Goal: Communication & Community: Share content

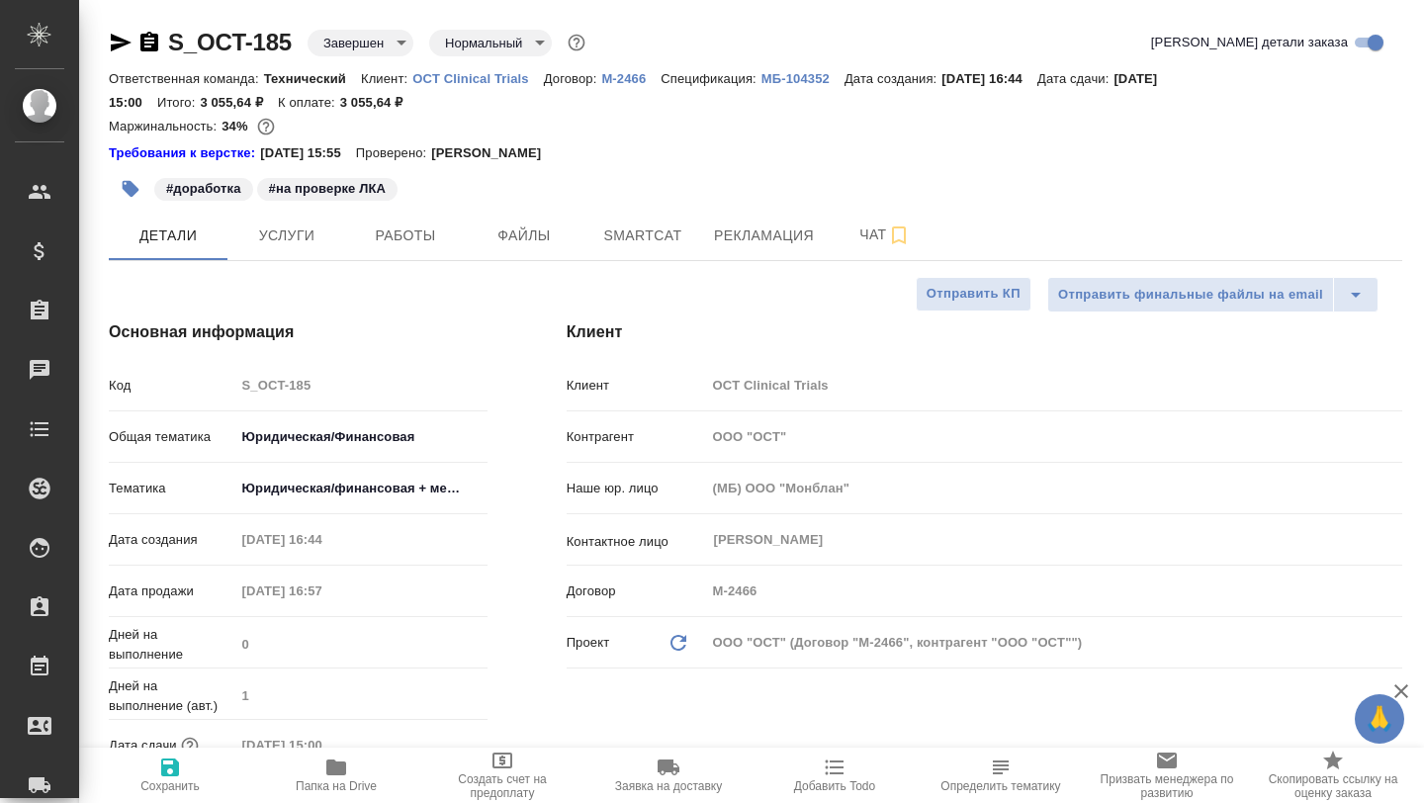
select select "RU"
click at [781, 252] on button "Рекламация" at bounding box center [764, 235] width 124 height 49
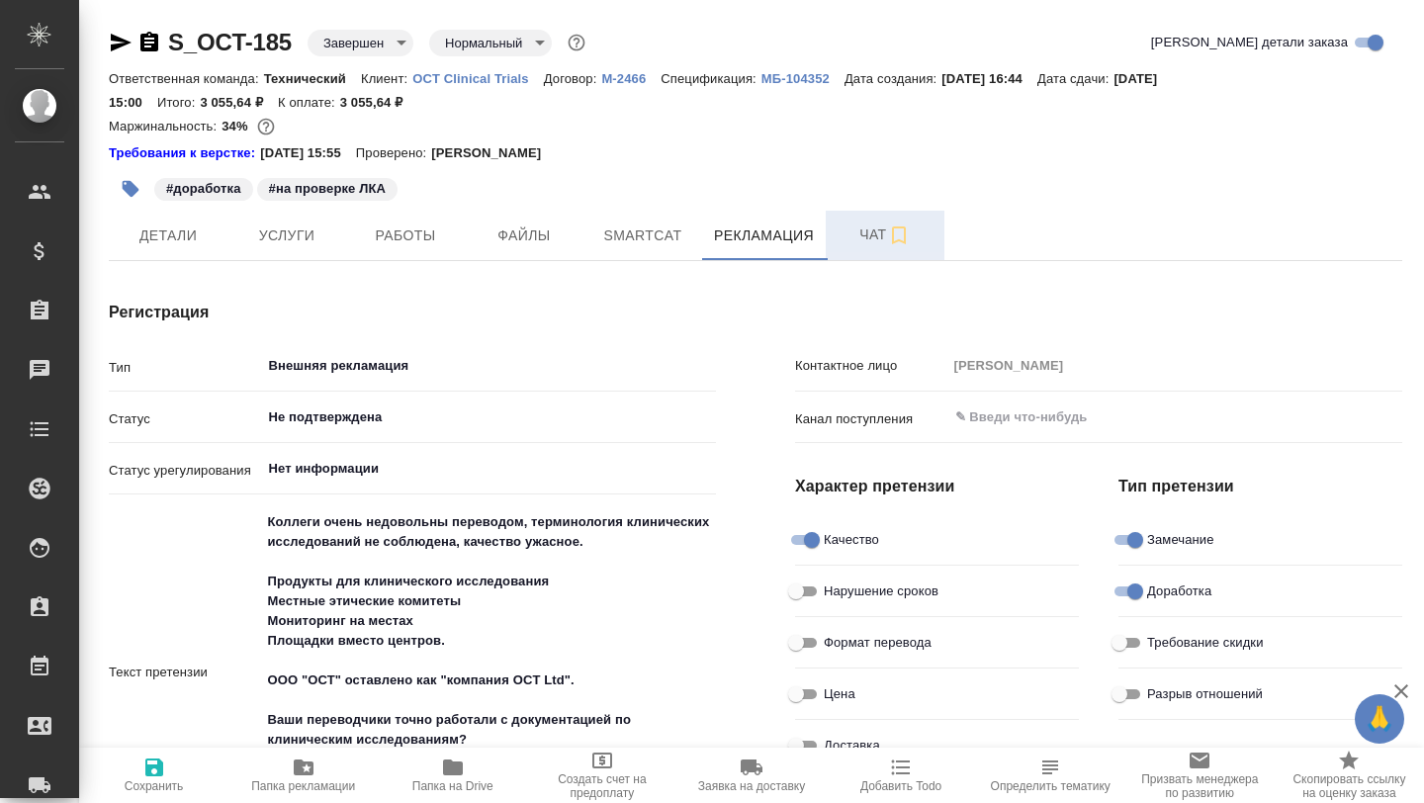
type textarea "x"
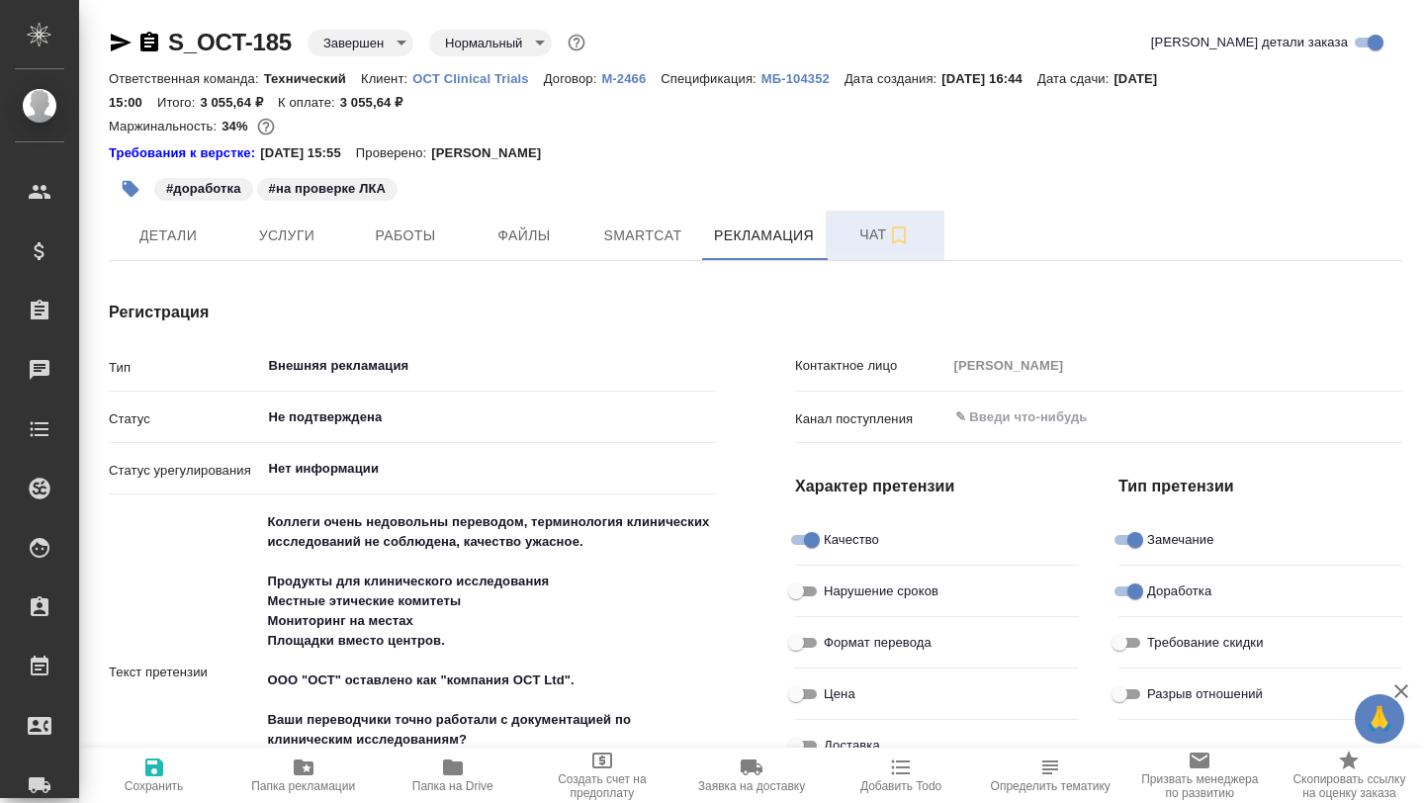
type textarea "x"
type input "[PERSON_NAME]"
type textarea "x"
click at [846, 238] on span "Чат" at bounding box center [884, 234] width 95 height 25
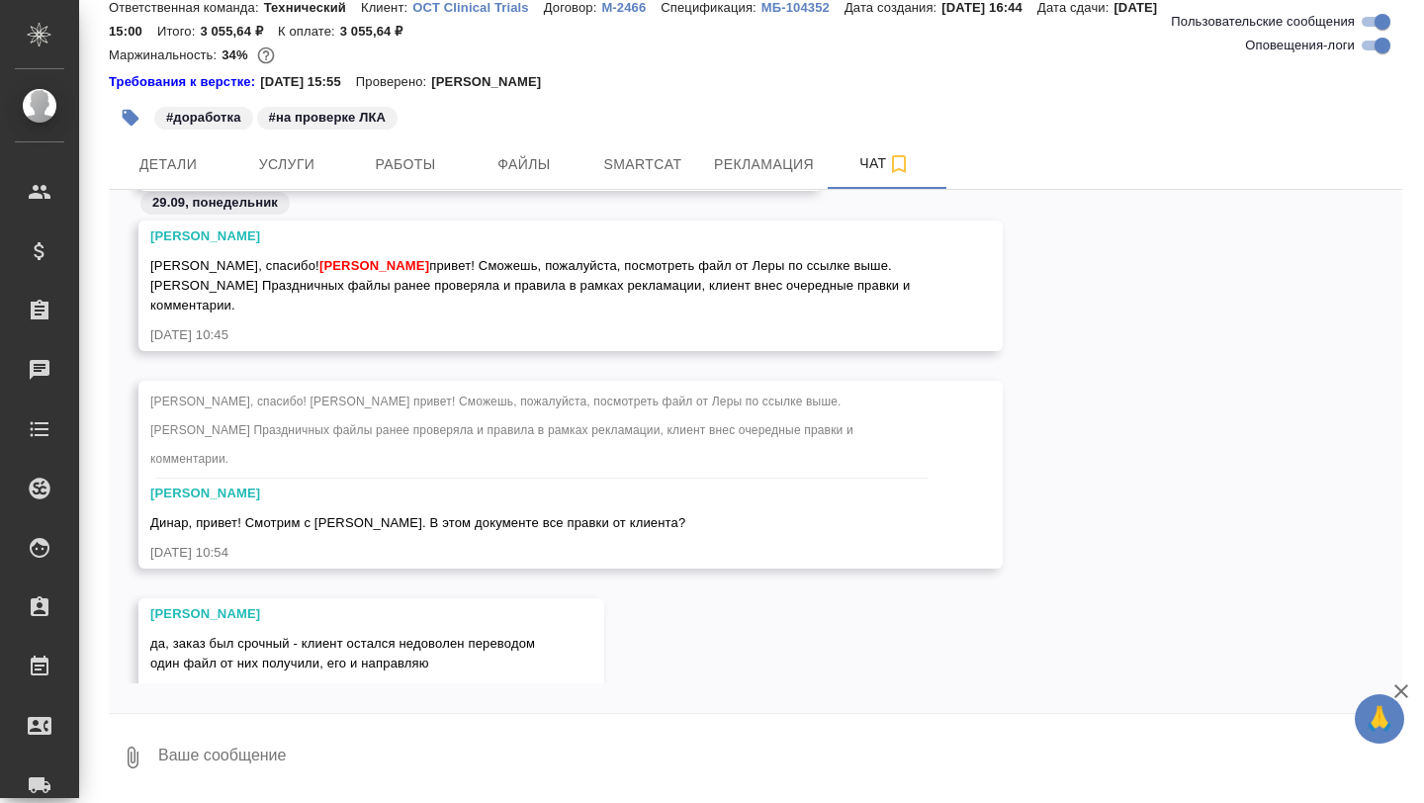
scroll to position [123303, 0]
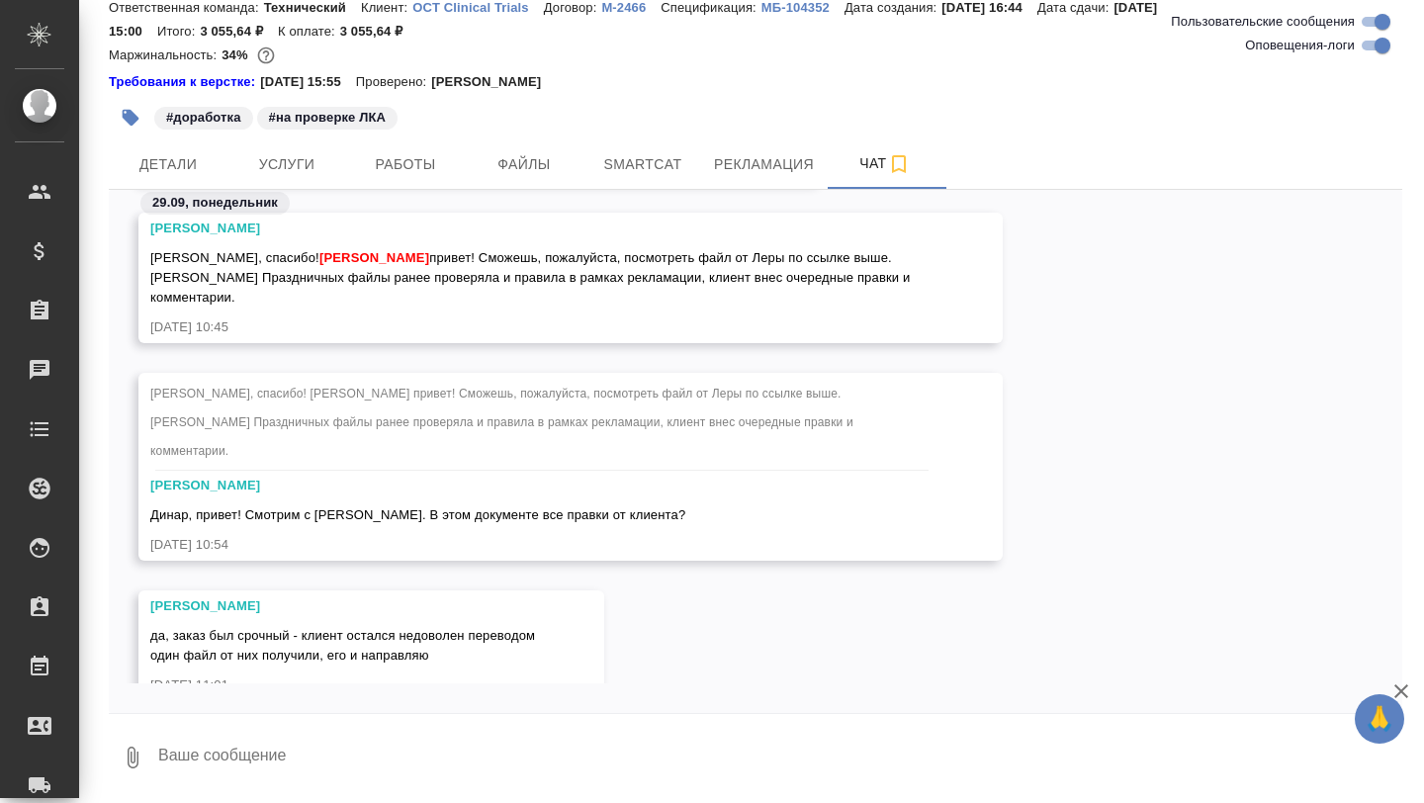
click at [263, 745] on textarea at bounding box center [779, 757] width 1246 height 67
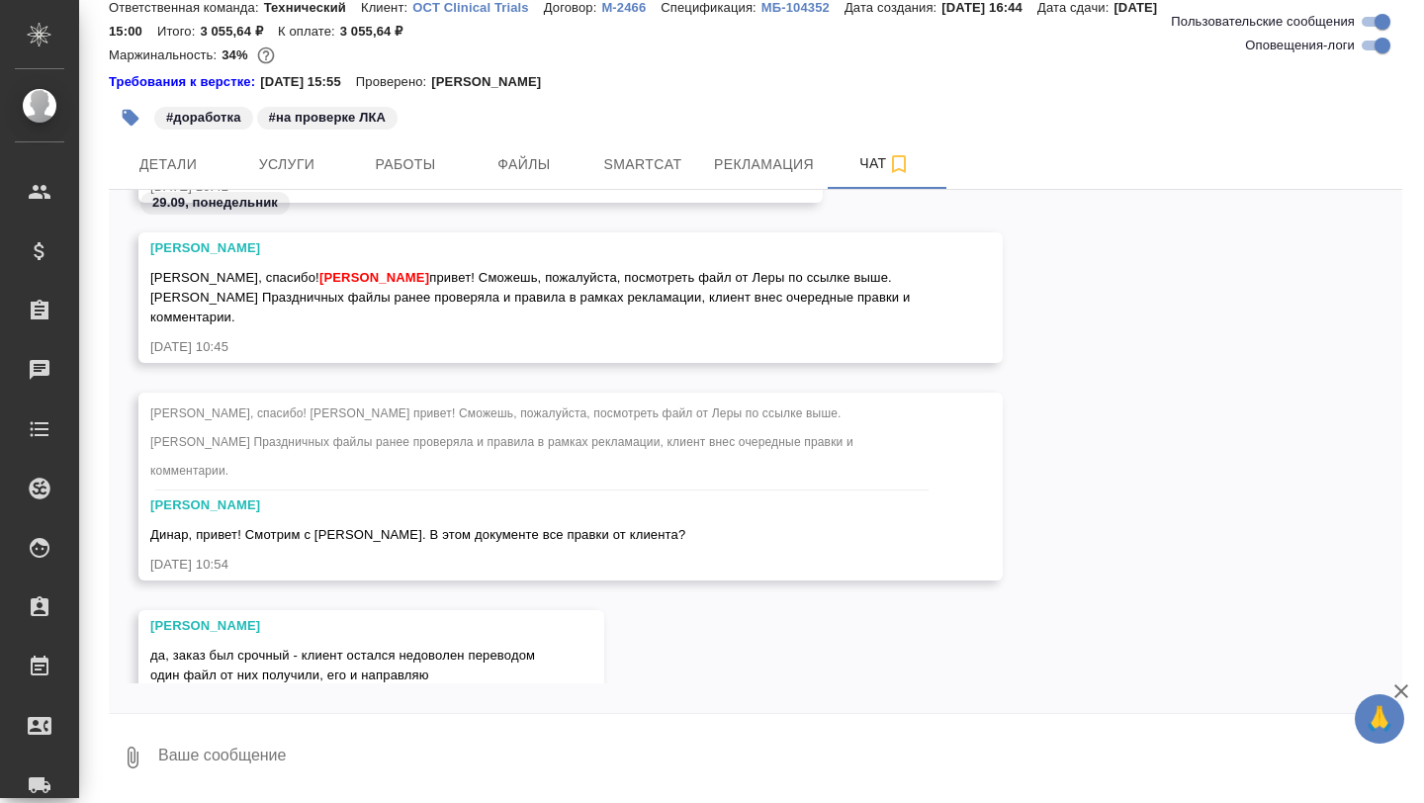
scroll to position [116852, 0]
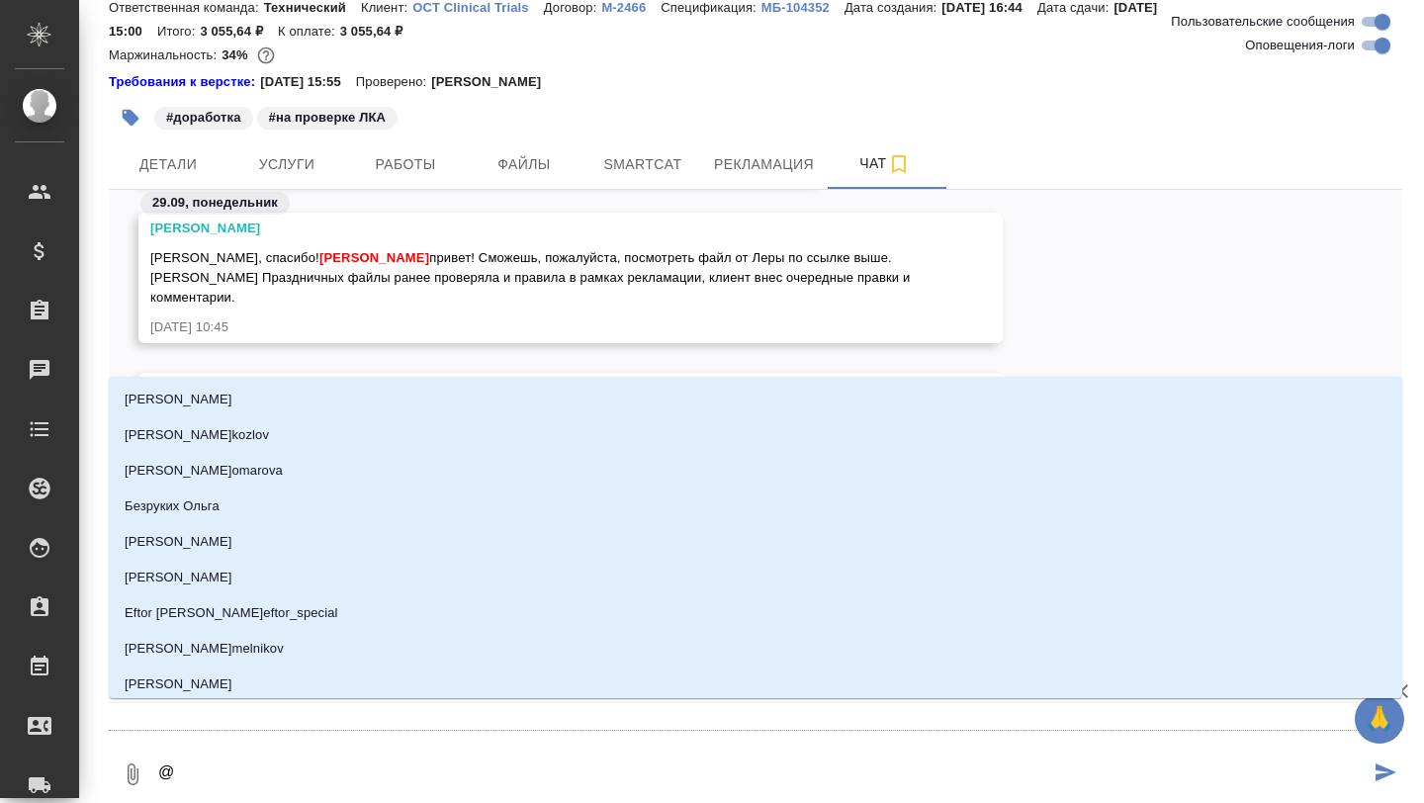
type textarea "@н"
type input "н"
type textarea "@ни"
type input "ни"
type textarea "@ник"
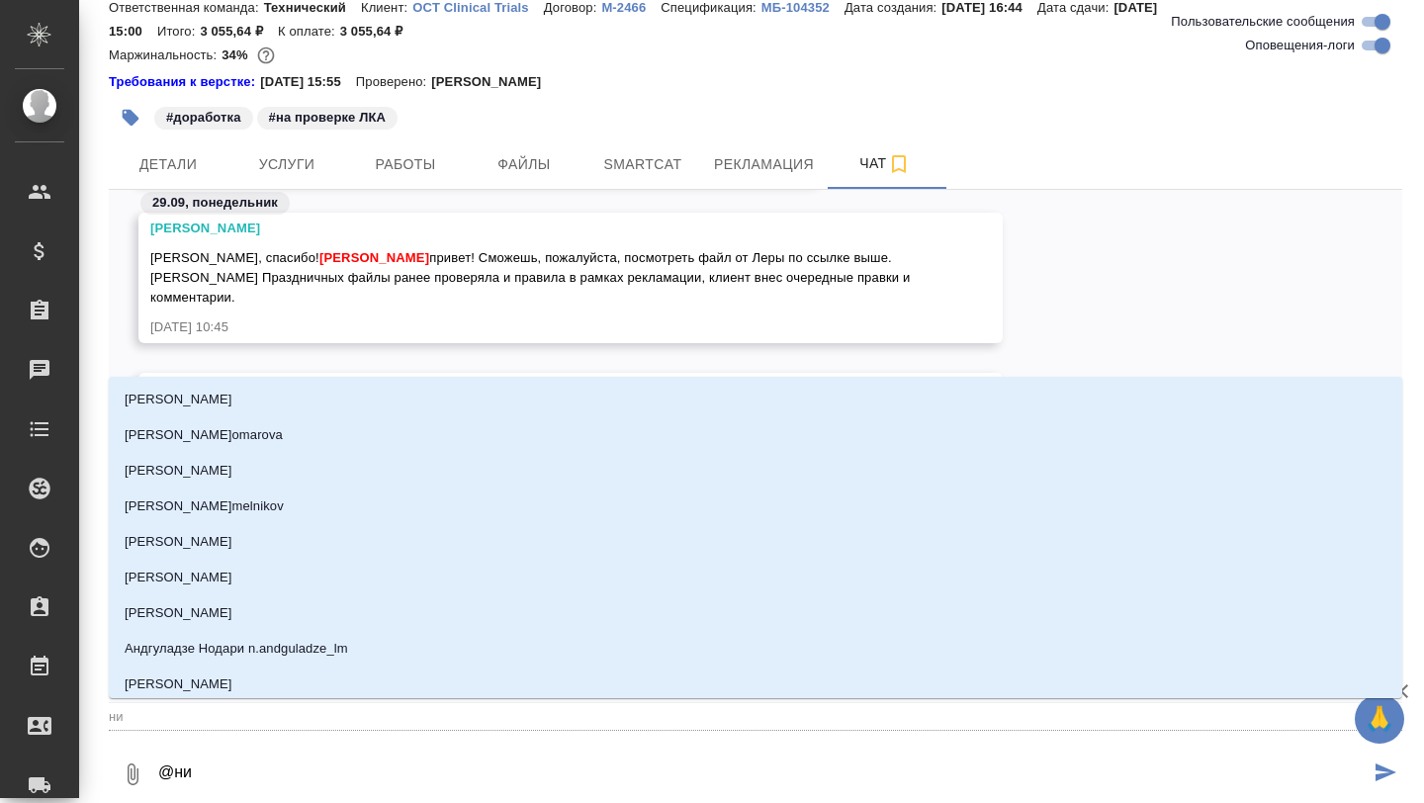
type input "ник"
type textarea "@ники"
type input "ники"
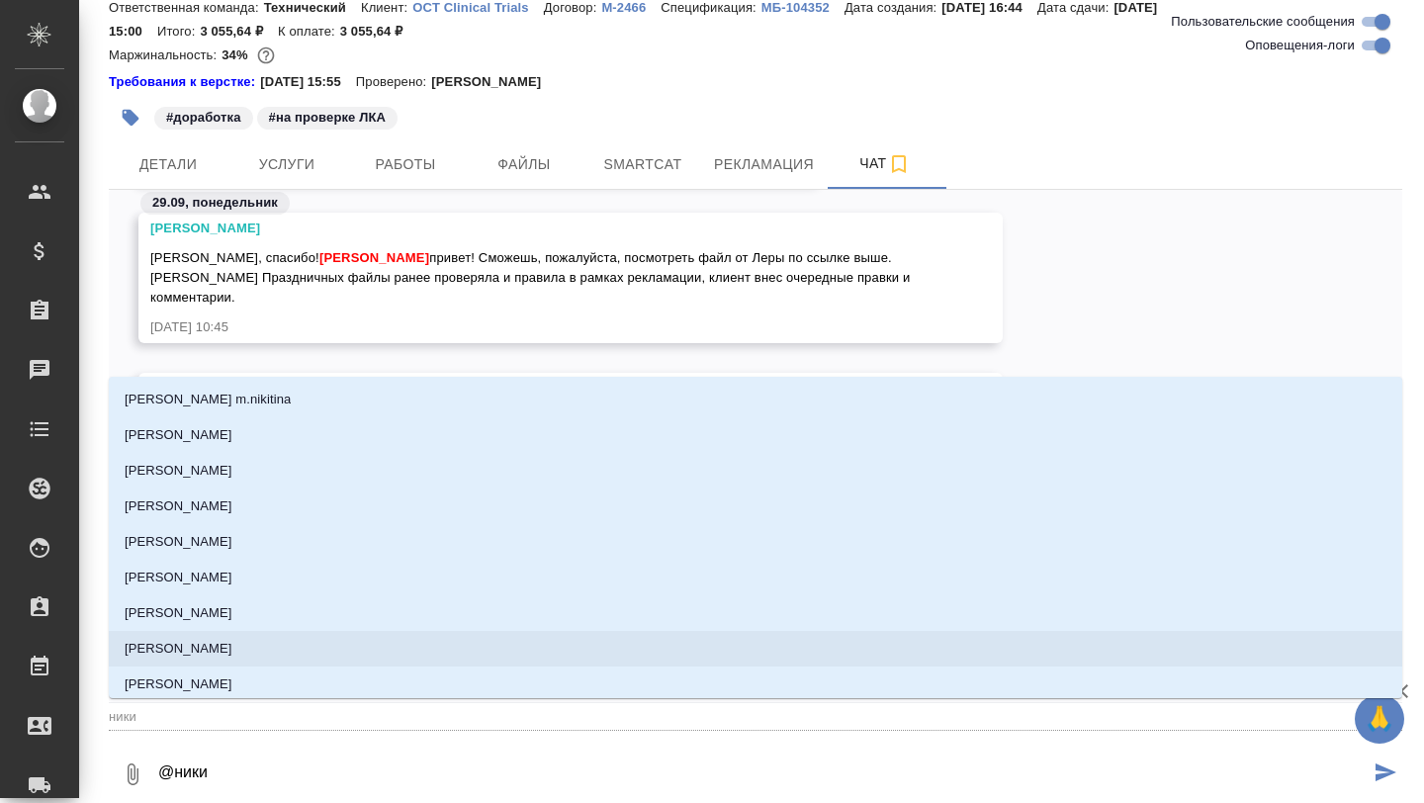
click at [225, 644] on p "[PERSON_NAME]" at bounding box center [179, 649] width 108 height 20
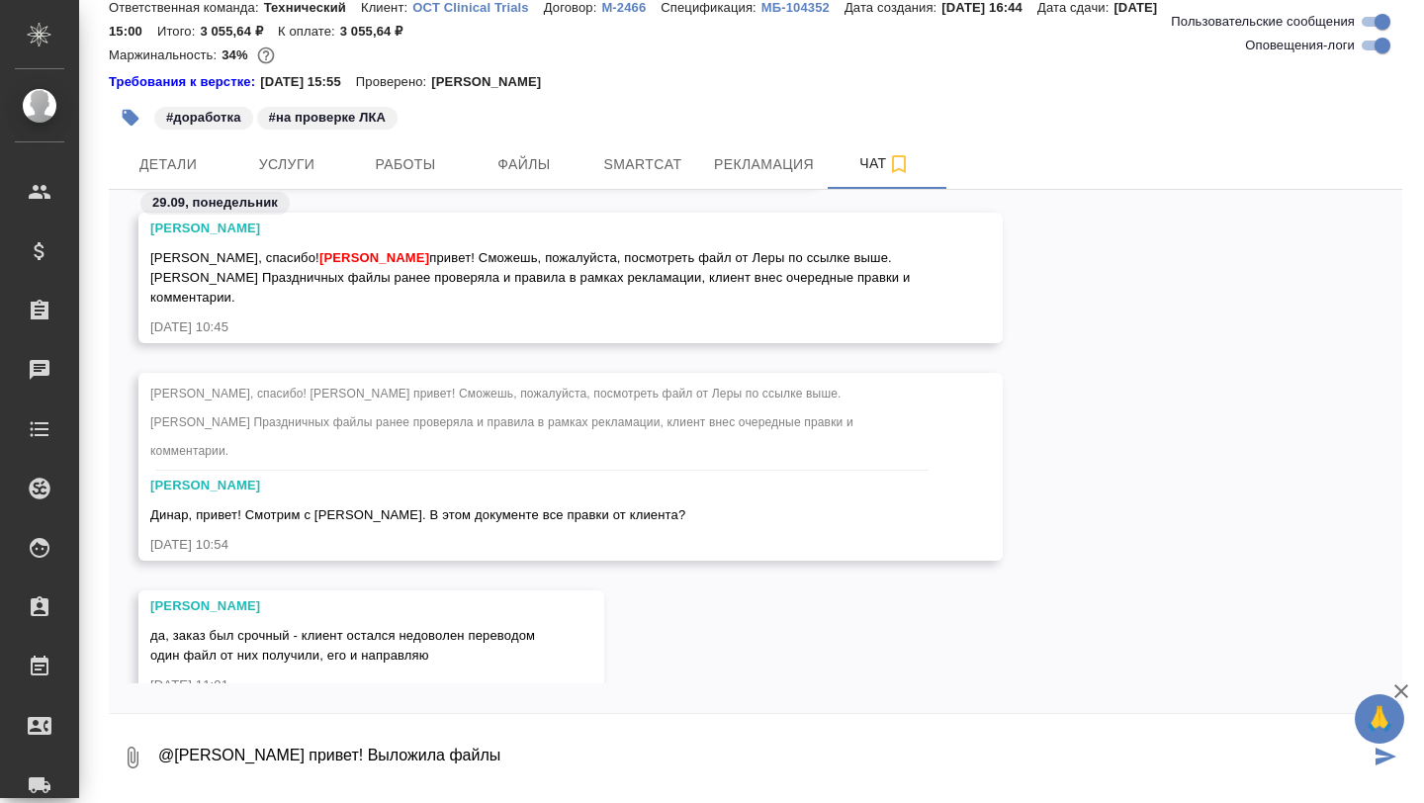
paste textarea "[URL][DOMAIN_NAME]"
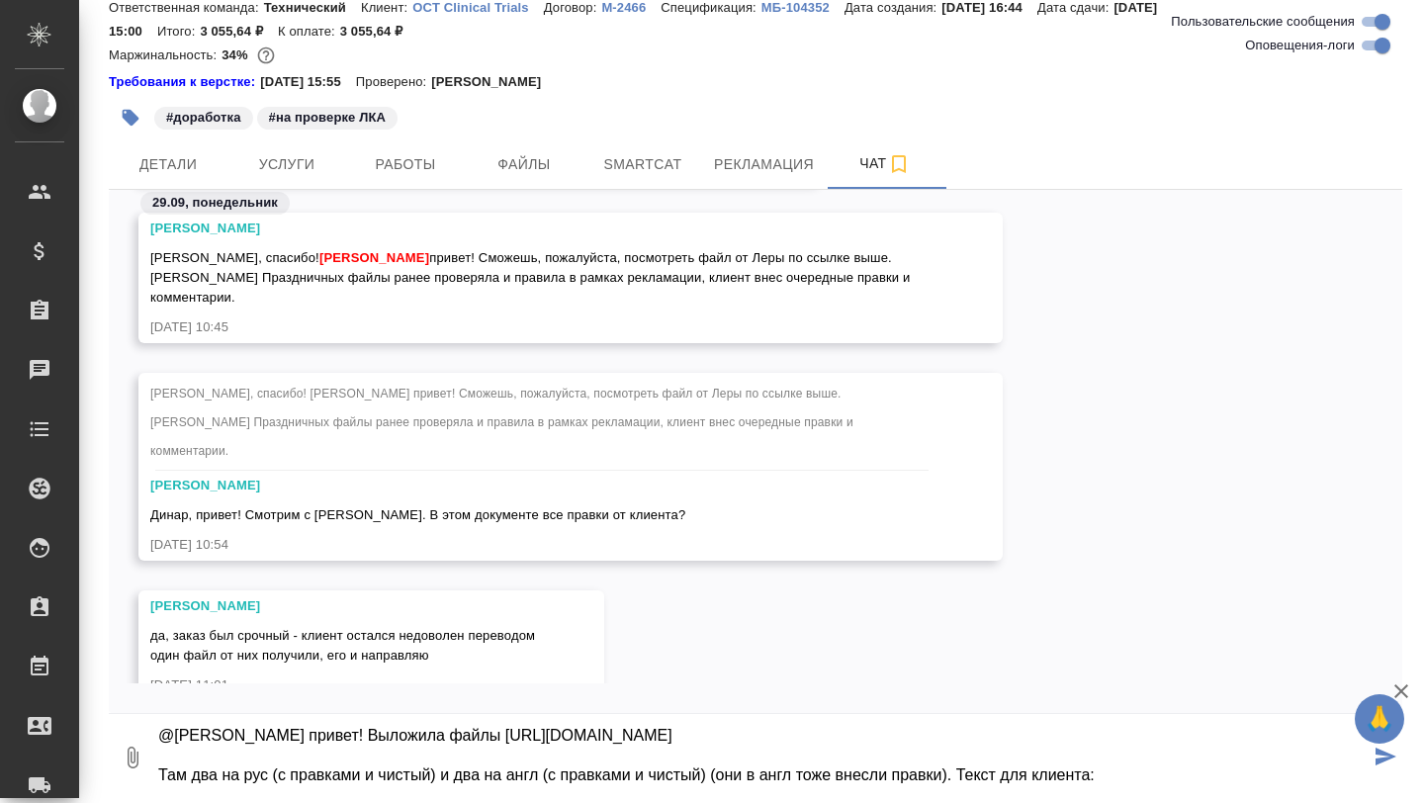
scroll to position [72, 0]
paste textarea "Lo ipsumd sitame c adipisci elitsedd eiusmodtempo, incididuntut laboreet d magn…"
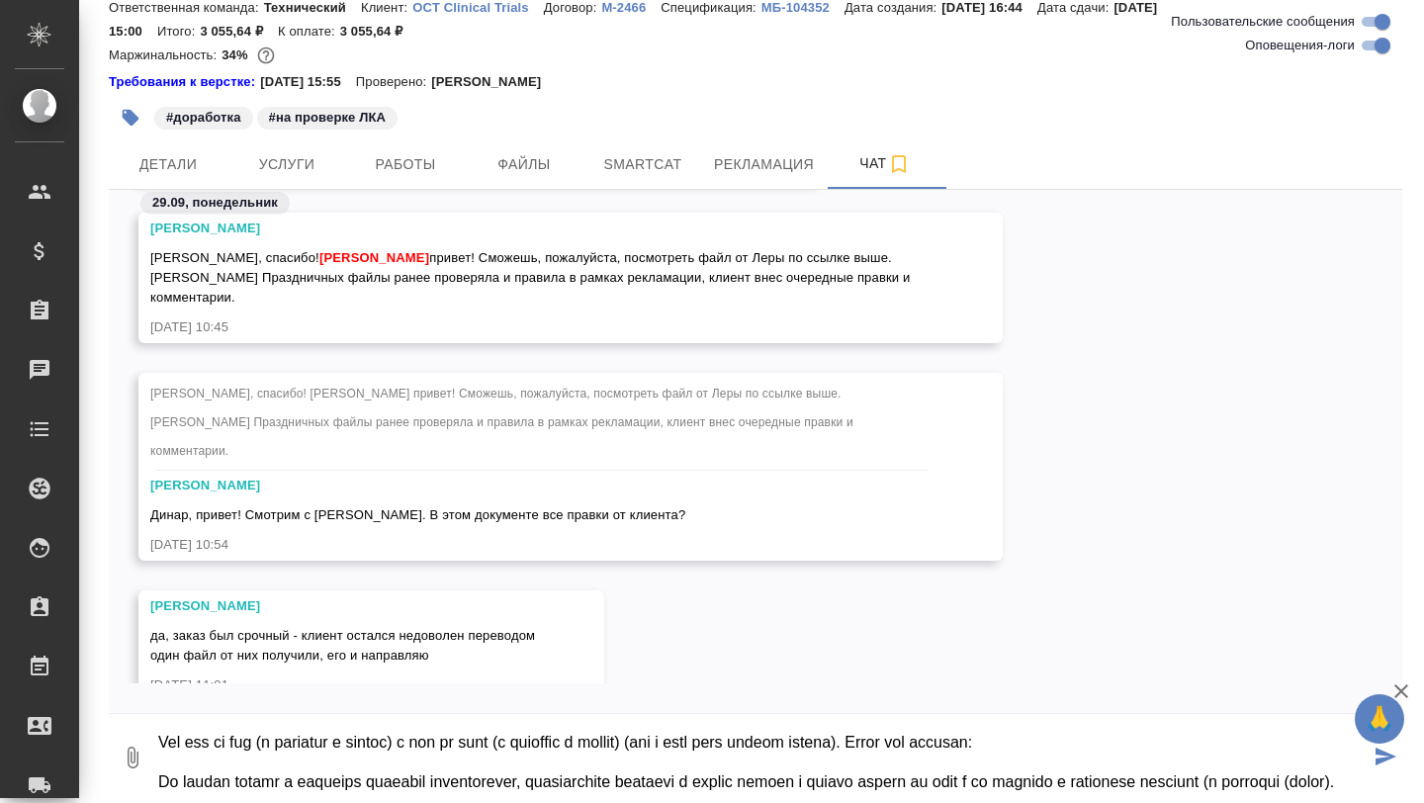
scroll to position [191, 0]
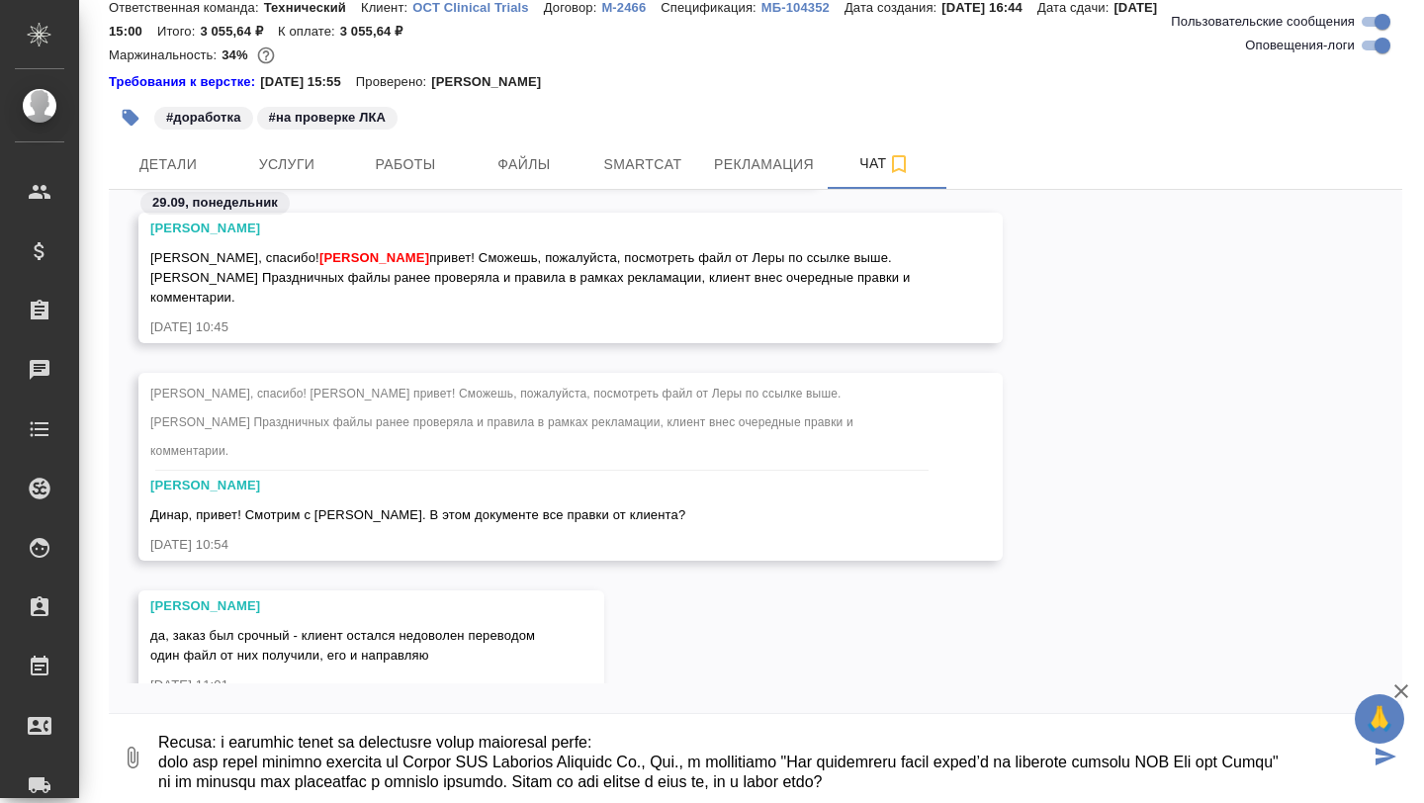
click at [657, 785] on textarea at bounding box center [762, 757] width 1213 height 67
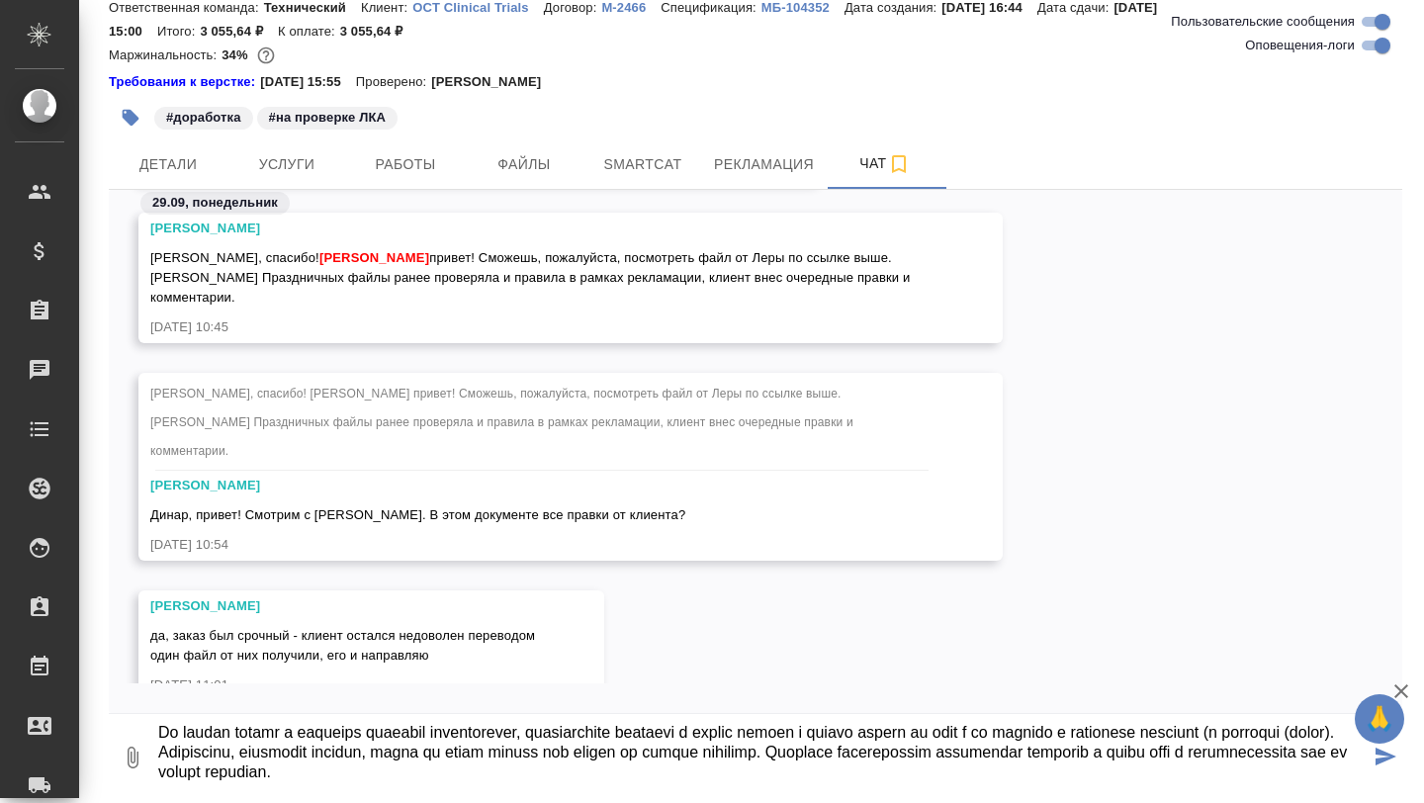
scroll to position [114, 0]
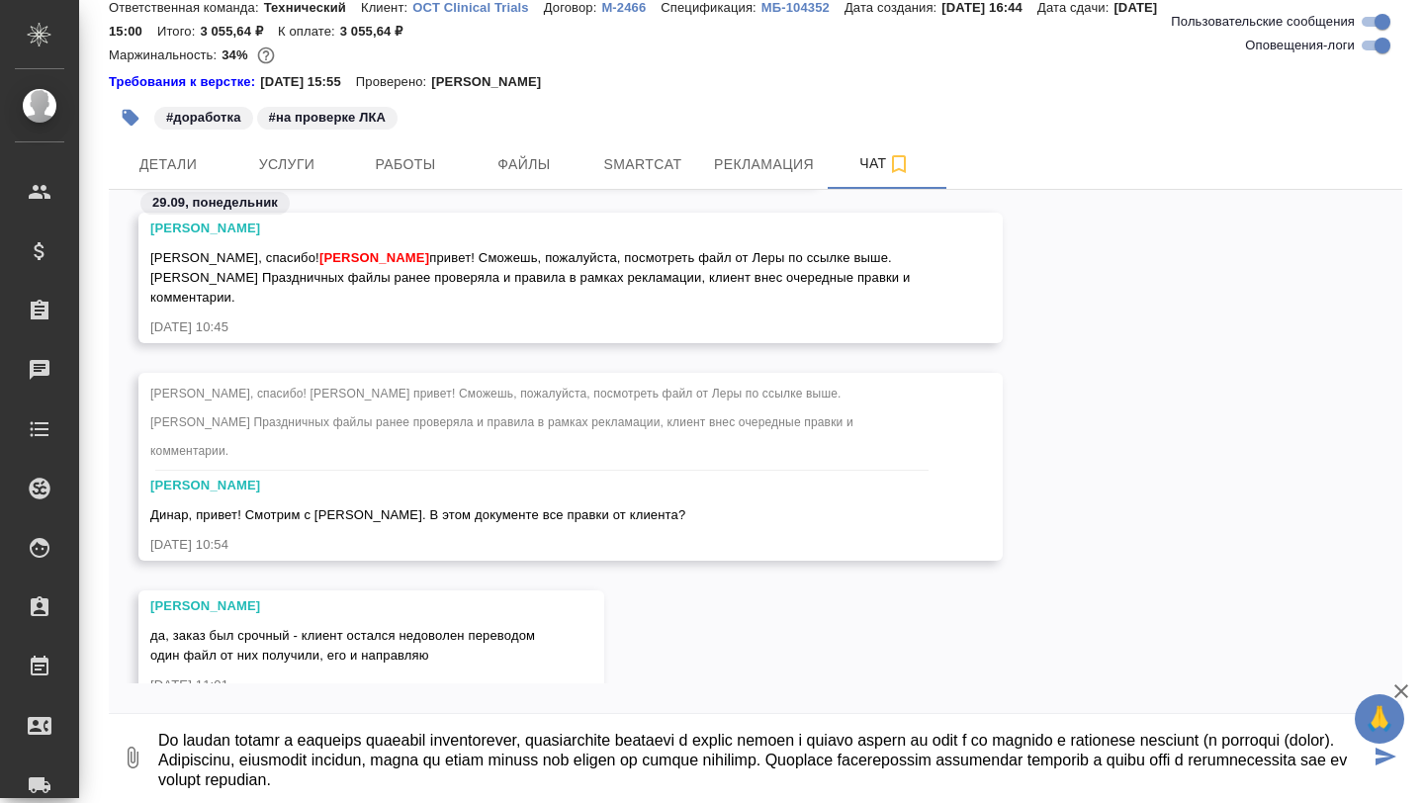
click at [259, 768] on textarea at bounding box center [762, 757] width 1213 height 67
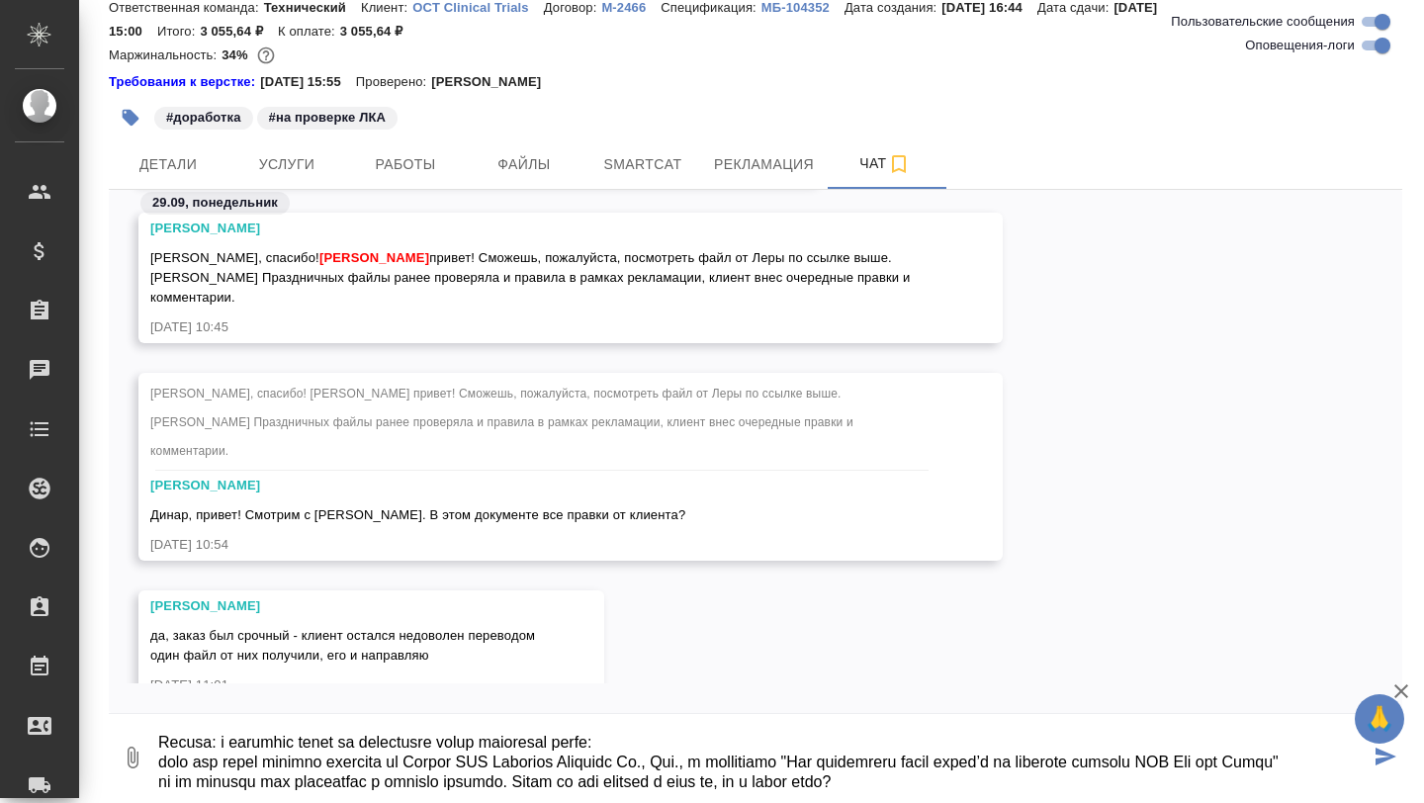
scroll to position [198, 0]
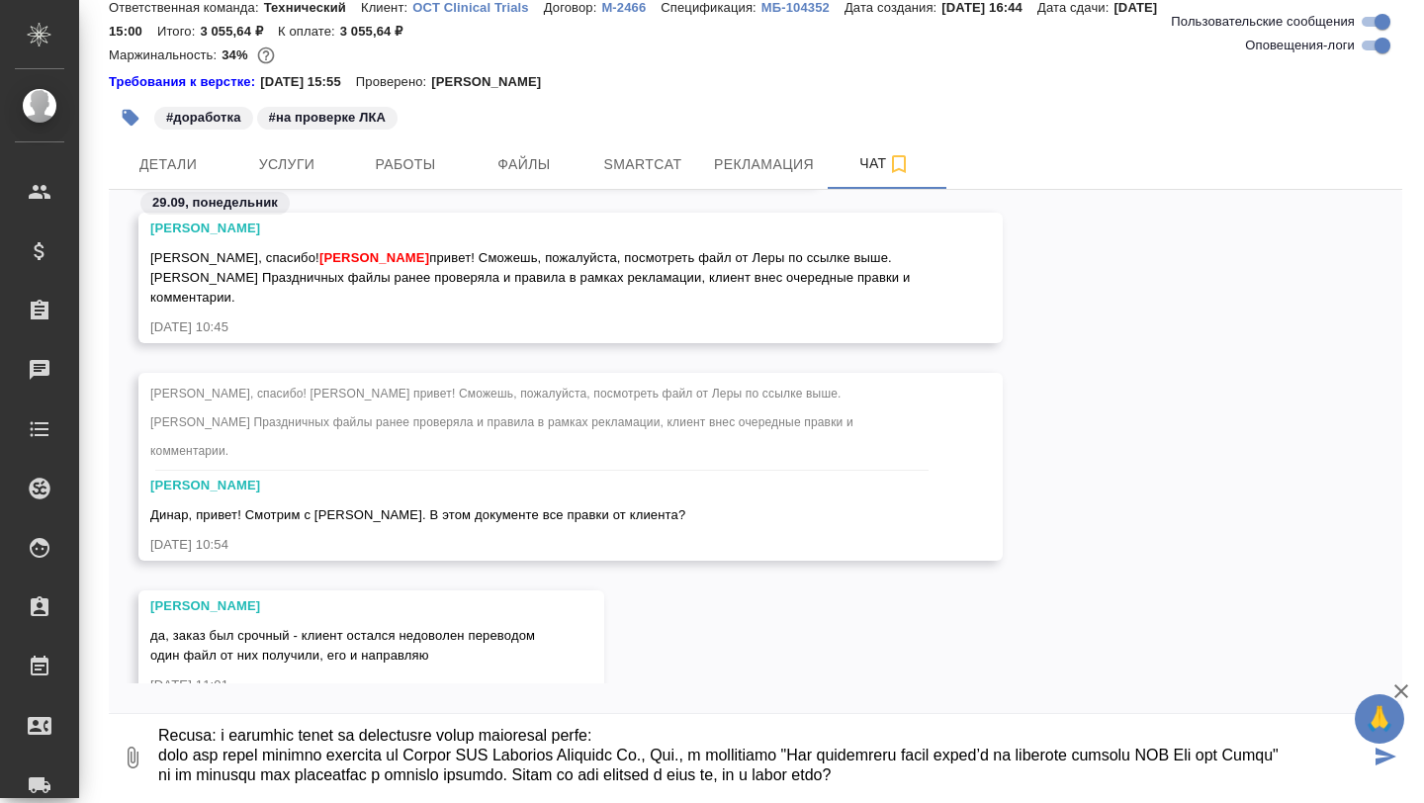
click at [954, 775] on textarea at bounding box center [762, 757] width 1213 height 67
type textarea "@Loremipsum Dolorsi ametco! Adipisci elits doeiu://tempo.incidid.utl/etdo/magna…"
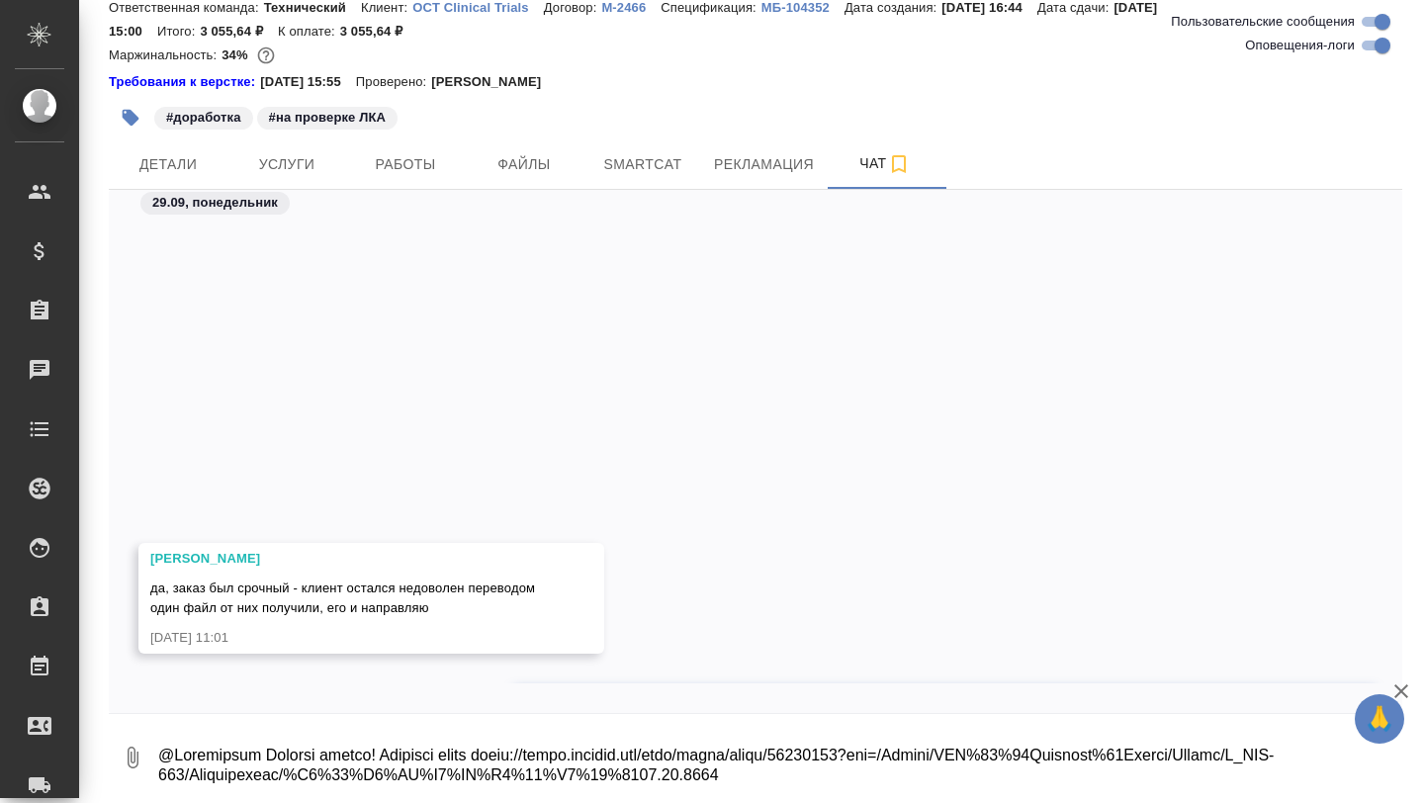
scroll to position [117244, 0]
